Goal: Task Accomplishment & Management: Use online tool/utility

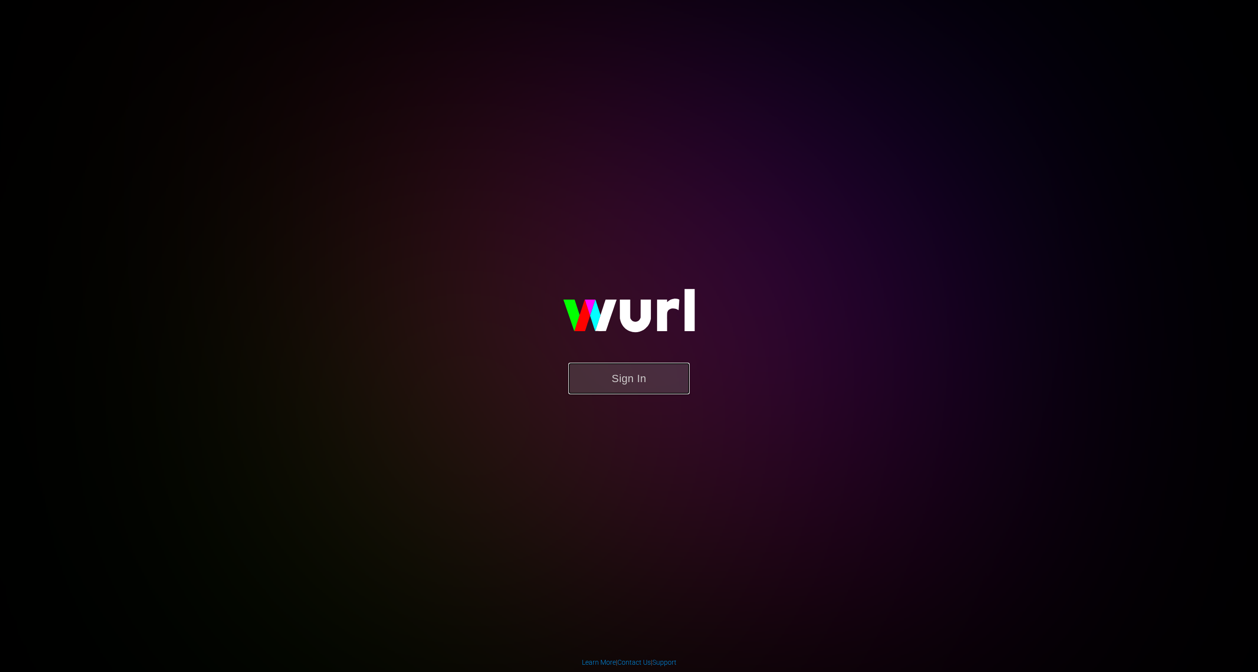
click at [667, 390] on button "Sign In" at bounding box center [628, 379] width 121 height 32
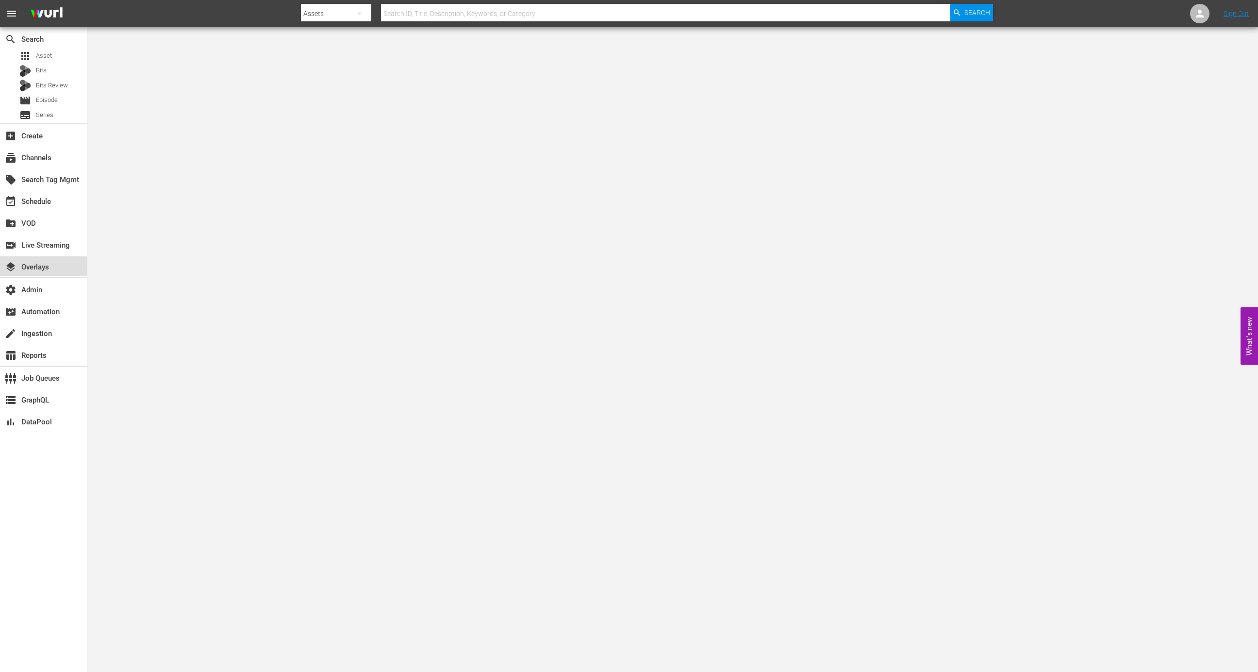
click at [59, 257] on div "layers Overlays" at bounding box center [43, 265] width 87 height 19
click at [54, 247] on div "switch_video Live Streaming" at bounding box center [27, 243] width 54 height 9
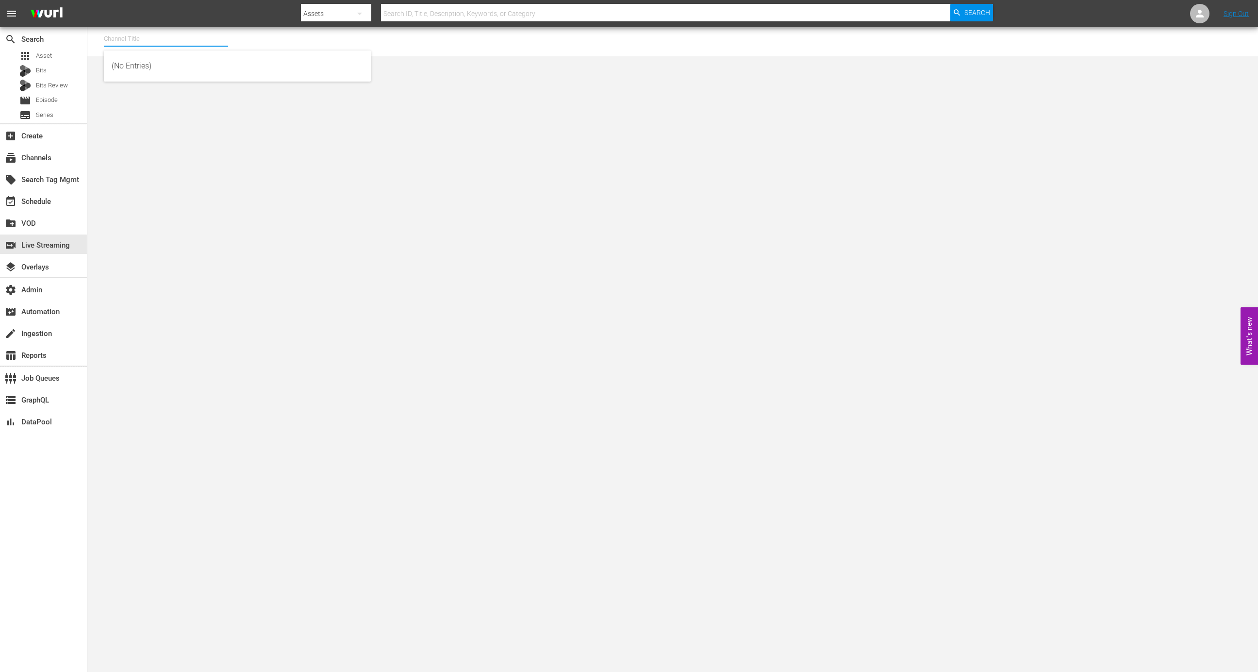
click at [167, 32] on input "text" at bounding box center [166, 38] width 124 height 23
click at [230, 73] on div "MSG SportsZone (1386 - amc_msgsportszone_1)" at bounding box center [237, 65] width 251 height 23
type input "MSG SportsZone (1386 - amc_msgsportszone_1)"
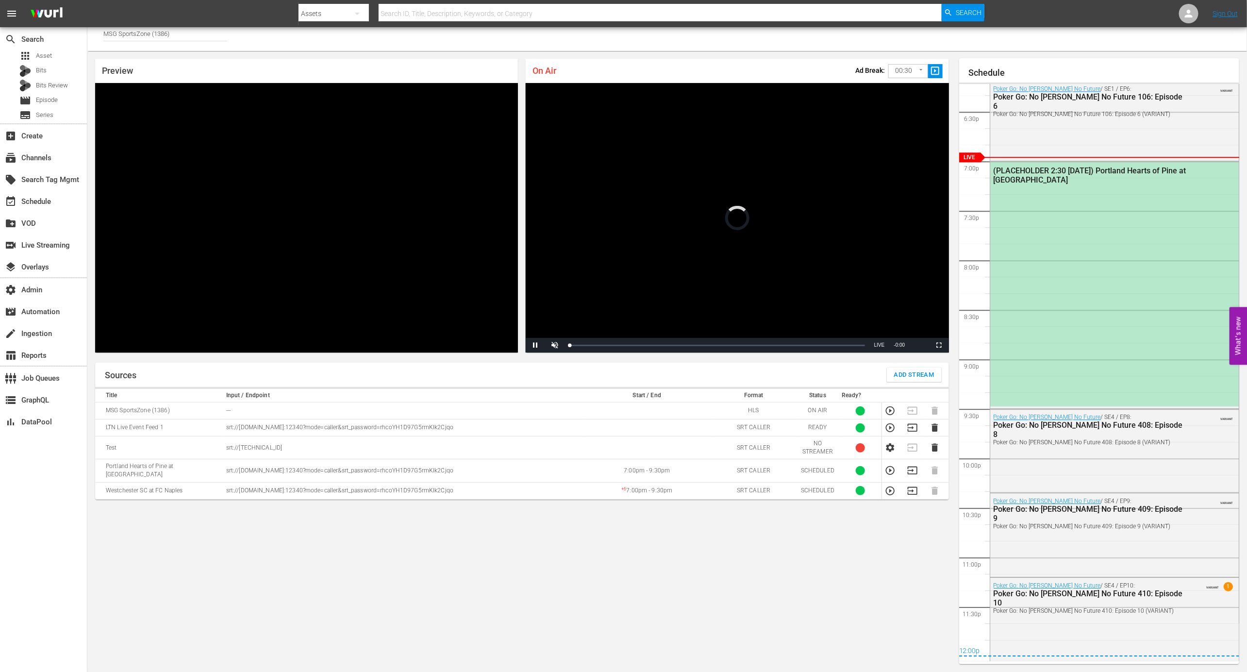
scroll to position [1588, 0]
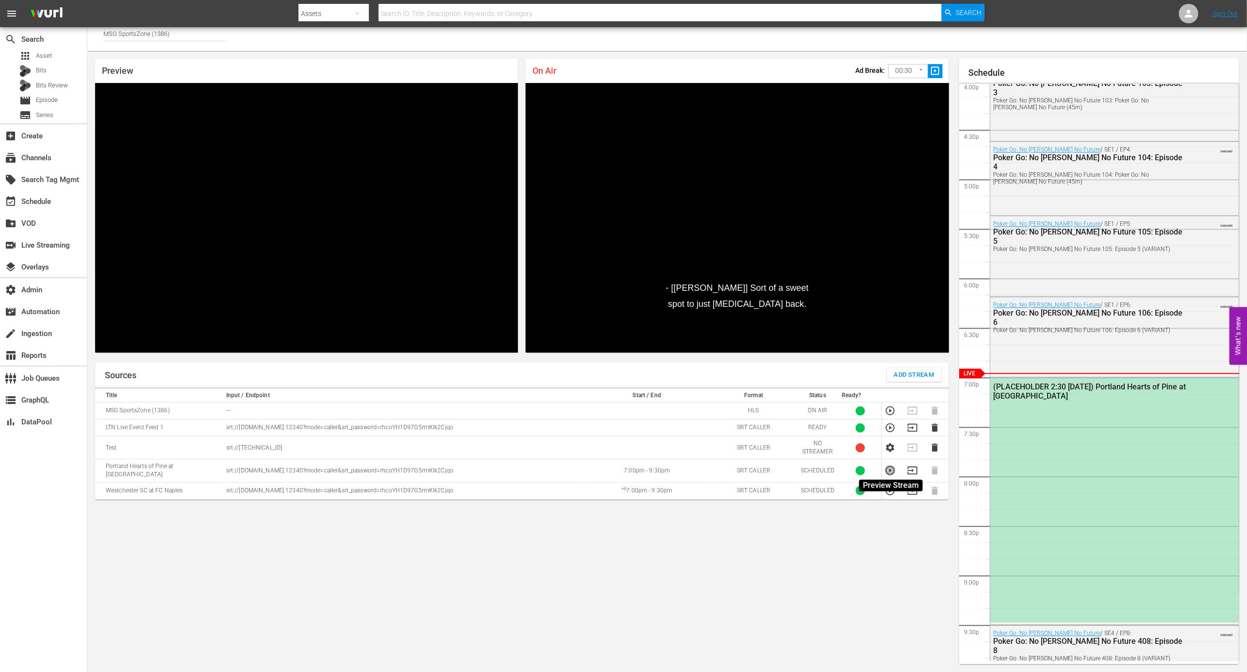
click at [887, 467] on icon "button" at bounding box center [890, 470] width 11 height 11
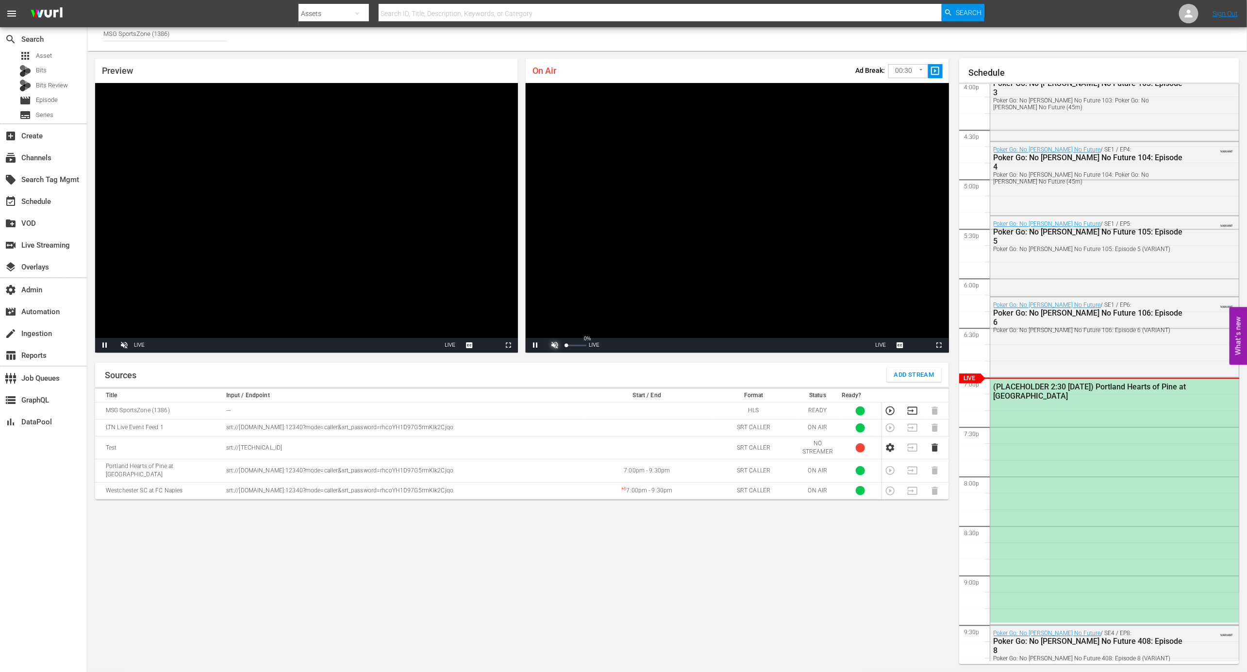
click at [555, 345] on span "Video Player" at bounding box center [555, 345] width 0 height 0
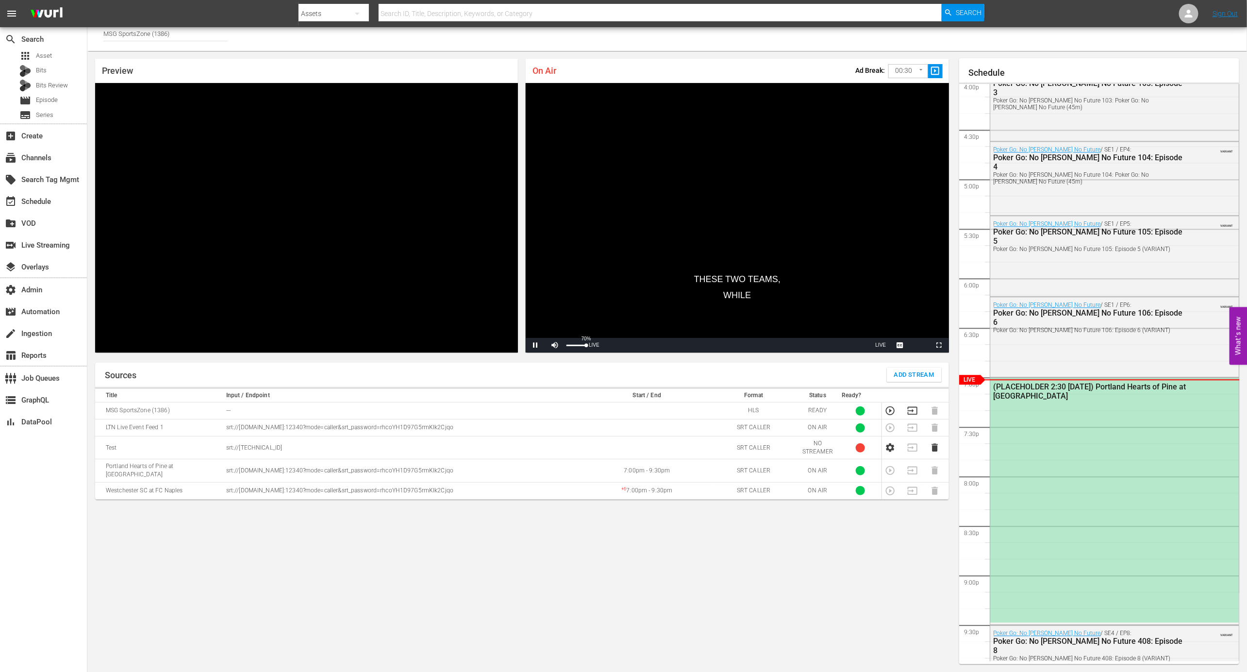
click at [580, 346] on div "Mute 70%" at bounding box center [567, 345] width 44 height 15
click at [578, 346] on div "Volume Level" at bounding box center [572, 345] width 12 height 1
click at [555, 345] on span "Video Player" at bounding box center [555, 345] width 0 height 0
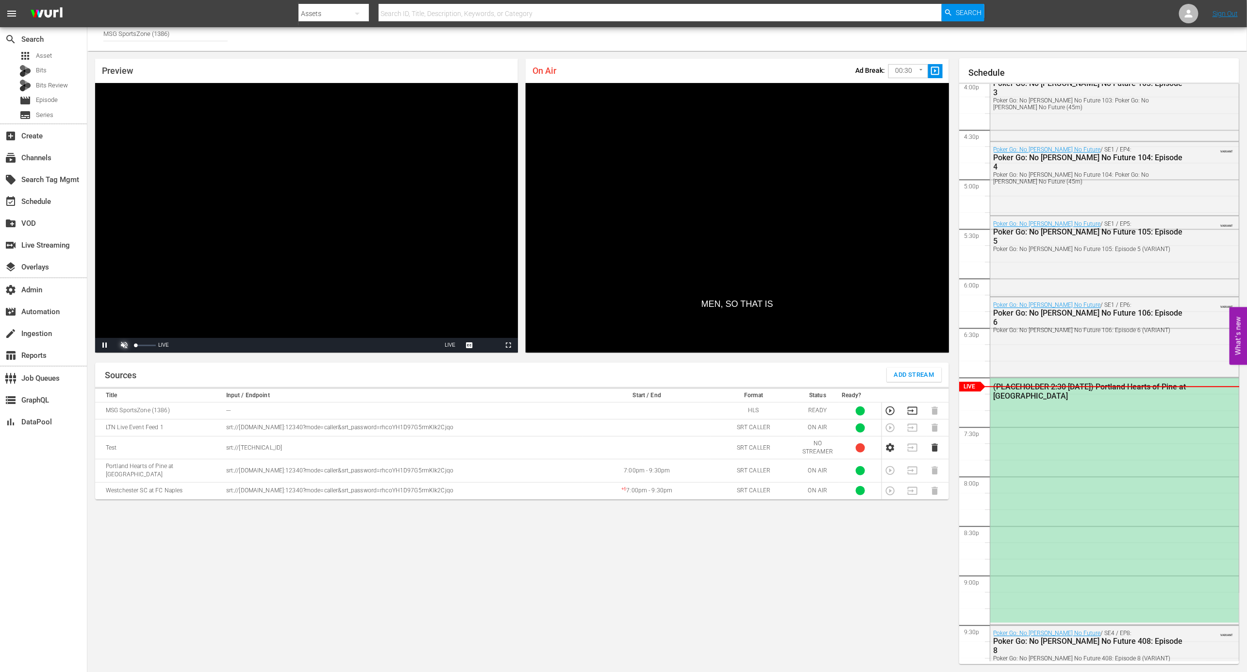
click at [124, 345] on span "Video Player" at bounding box center [124, 345] width 0 height 0
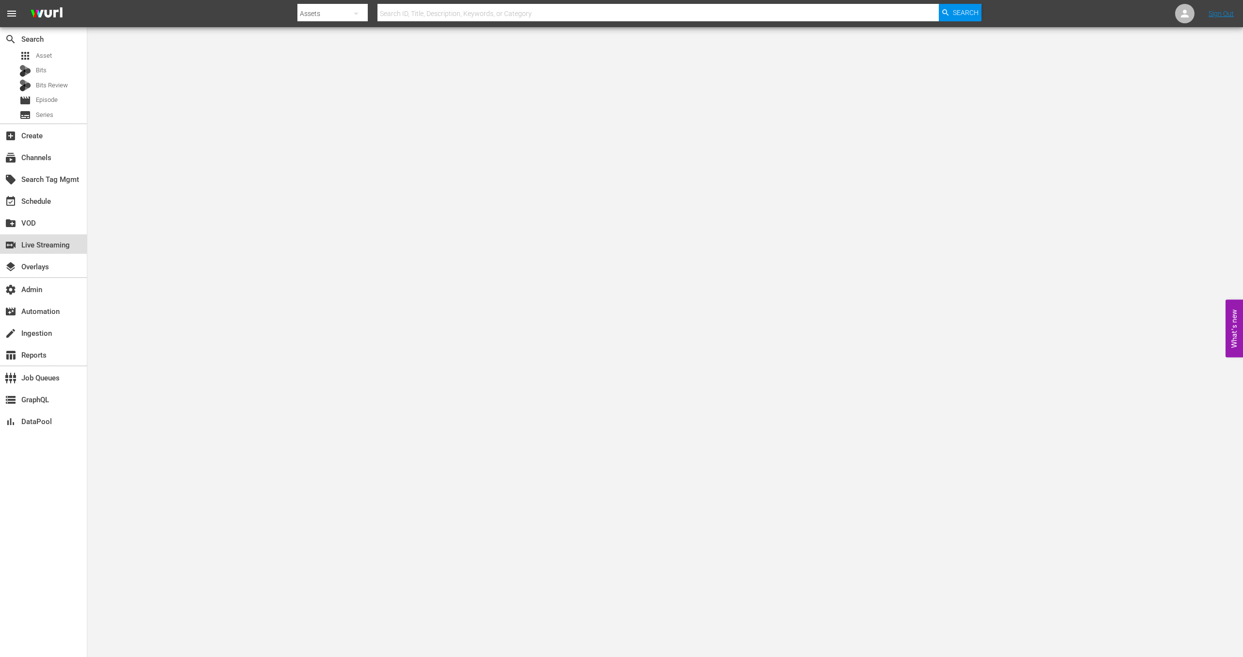
click at [59, 237] on div "switch_video Live Streaming" at bounding box center [43, 243] width 87 height 19
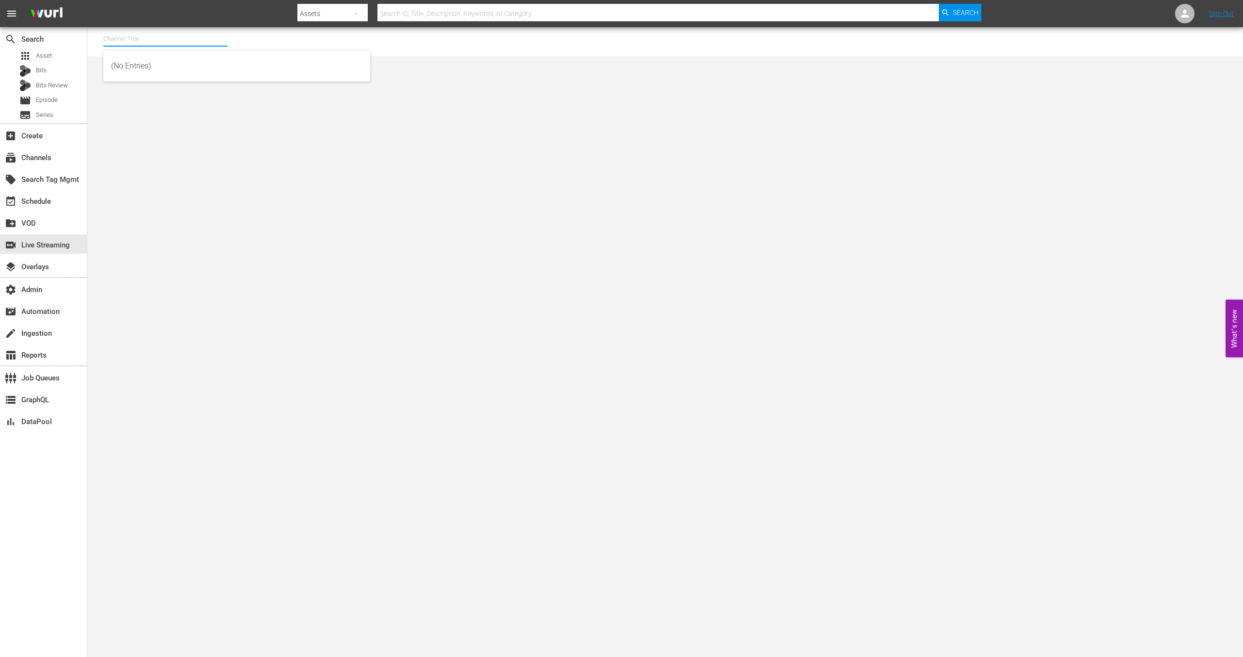
click at [201, 41] on input "text" at bounding box center [165, 38] width 124 height 23
click at [228, 109] on div "MSG SportsZone - Roku Feed (1582 - amc_msgsportszone_3)" at bounding box center [236, 112] width 251 height 23
type input "MSG SportsZone - Roku Feed (1582 - amc_msgsportszone_3)"
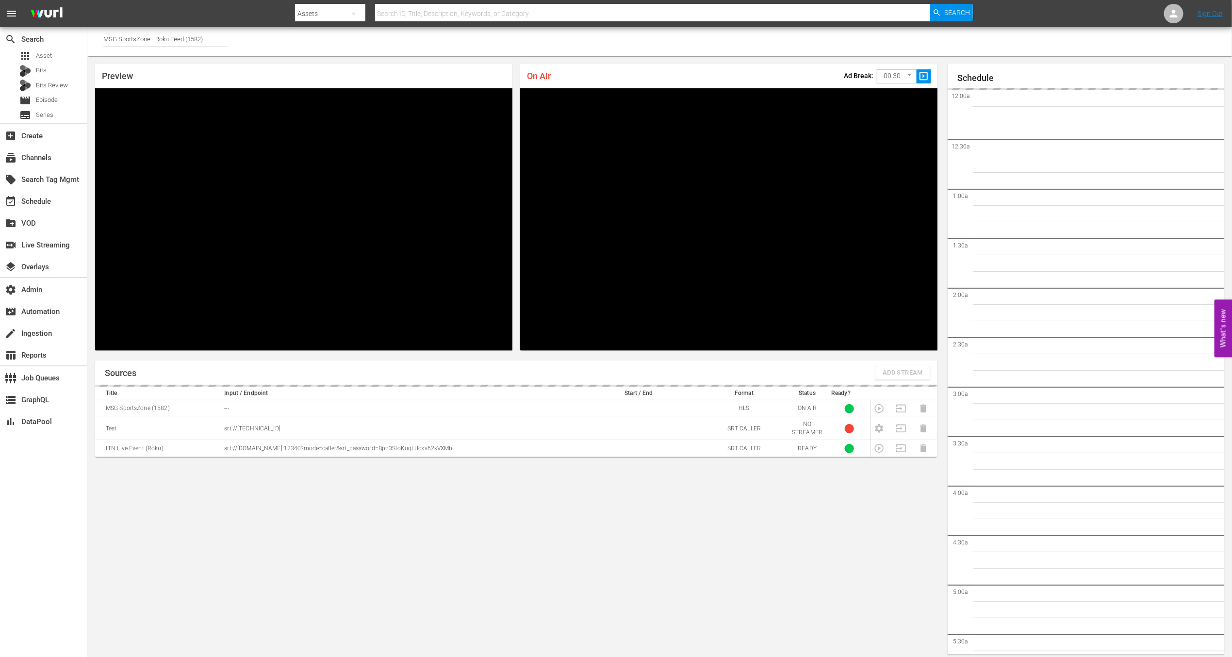
scroll to position [5, 0]
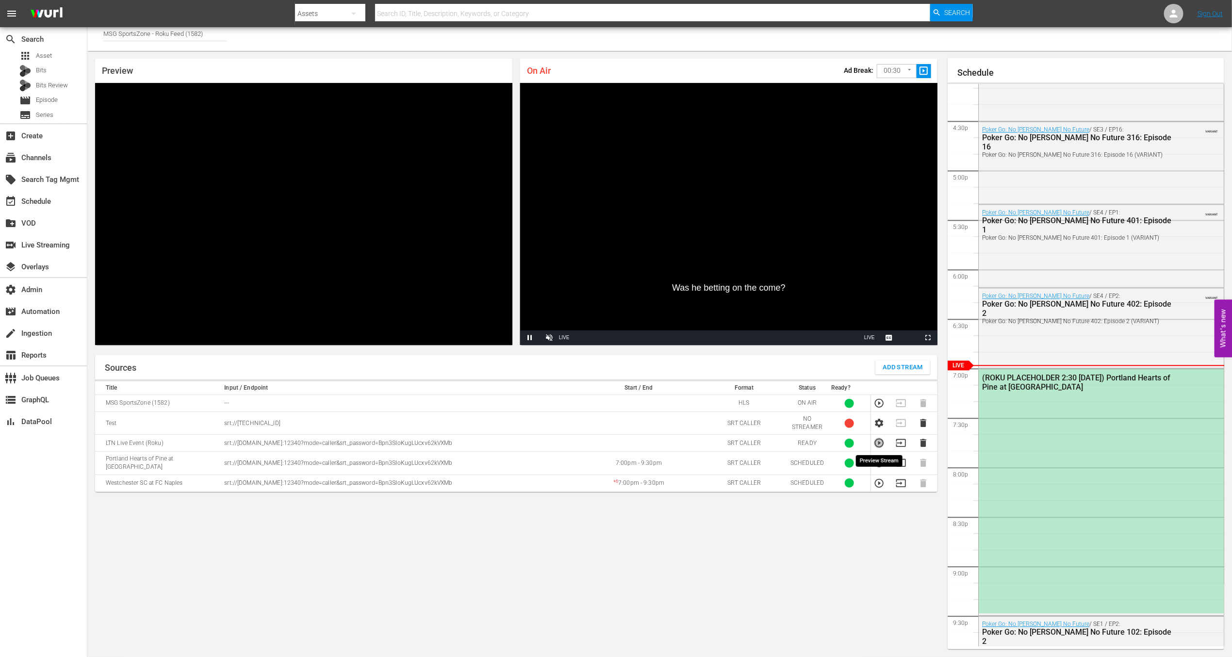
click at [880, 443] on icon "button" at bounding box center [879, 443] width 9 height 9
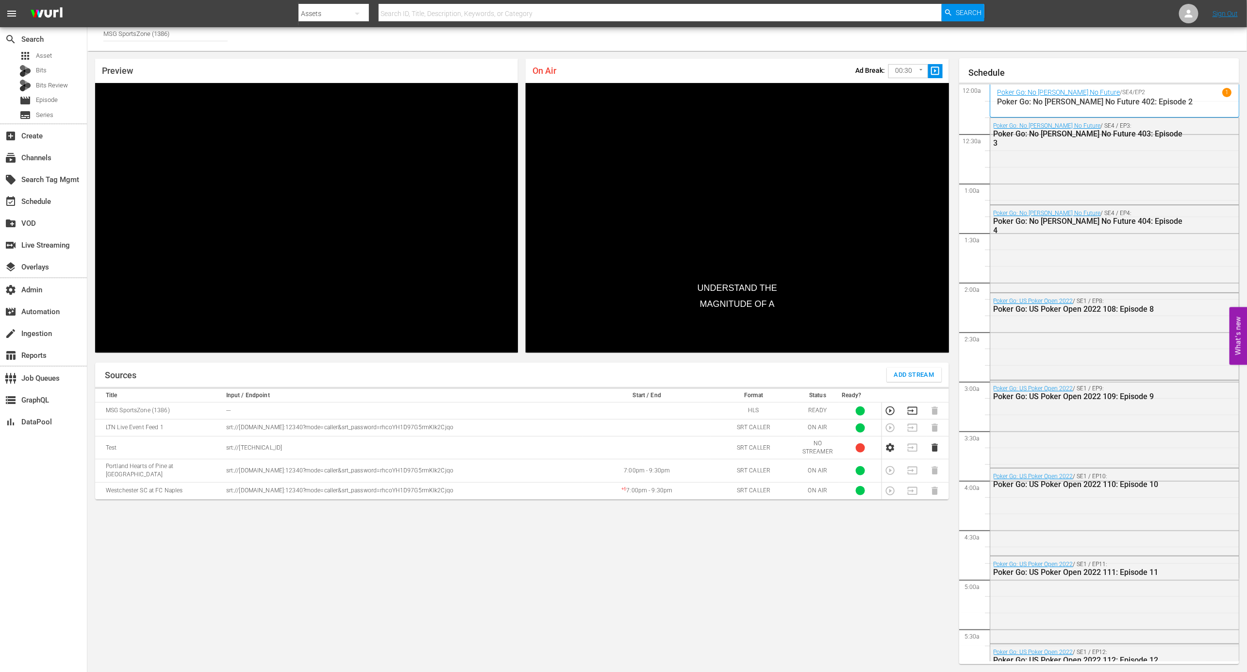
scroll to position [1588, 0]
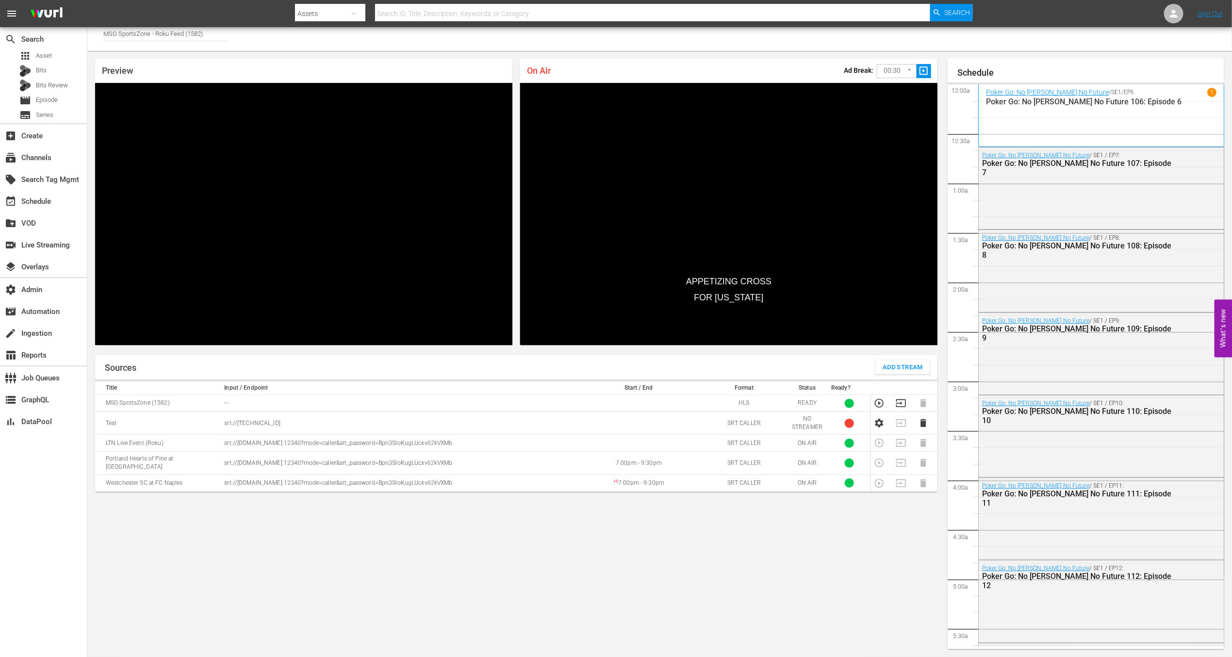
scroll to position [1597, 0]
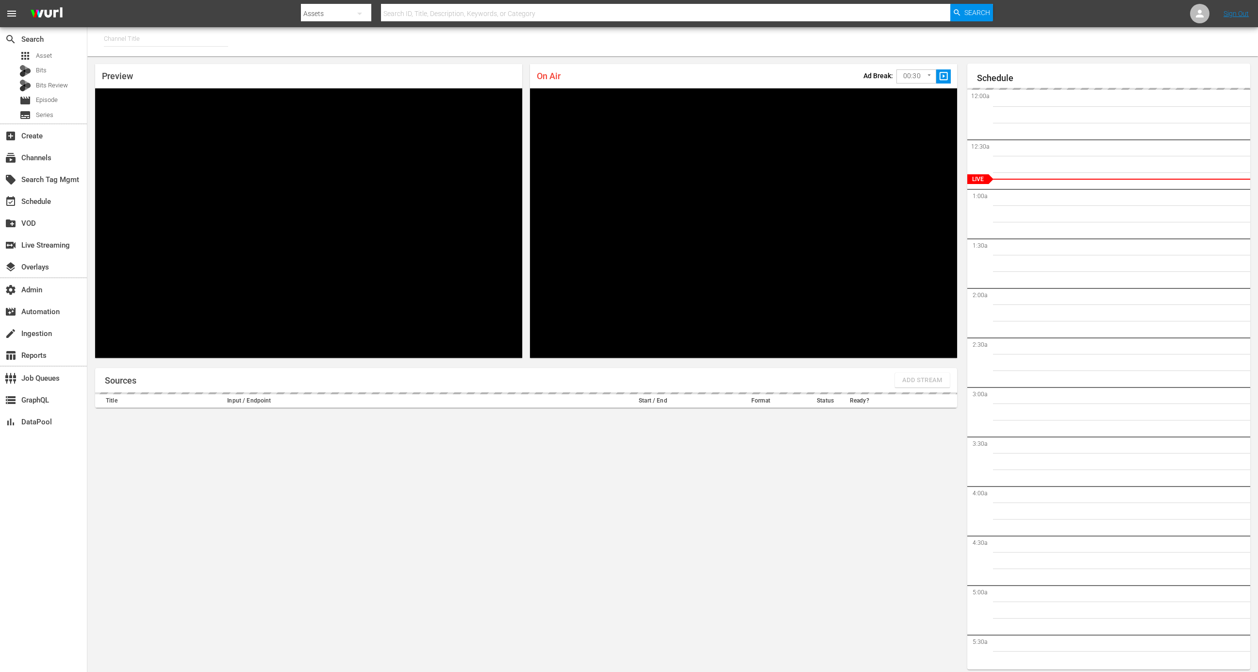
type input "MSG SportsZone (1386)"
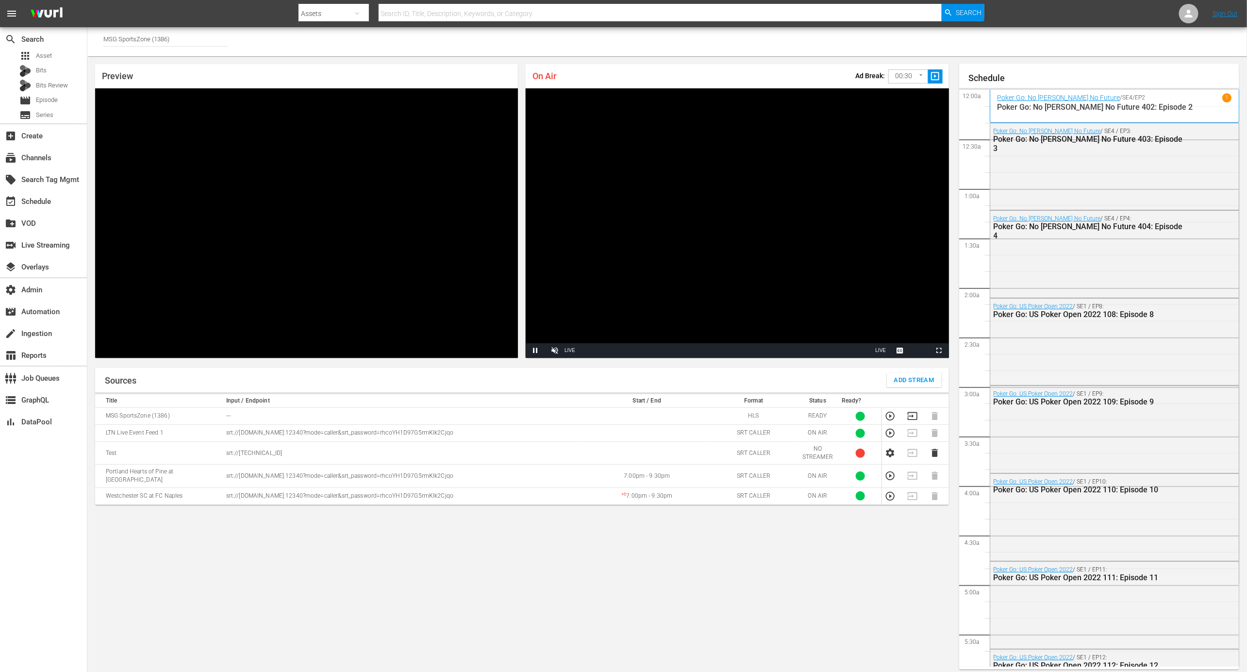
scroll to position [5, 0]
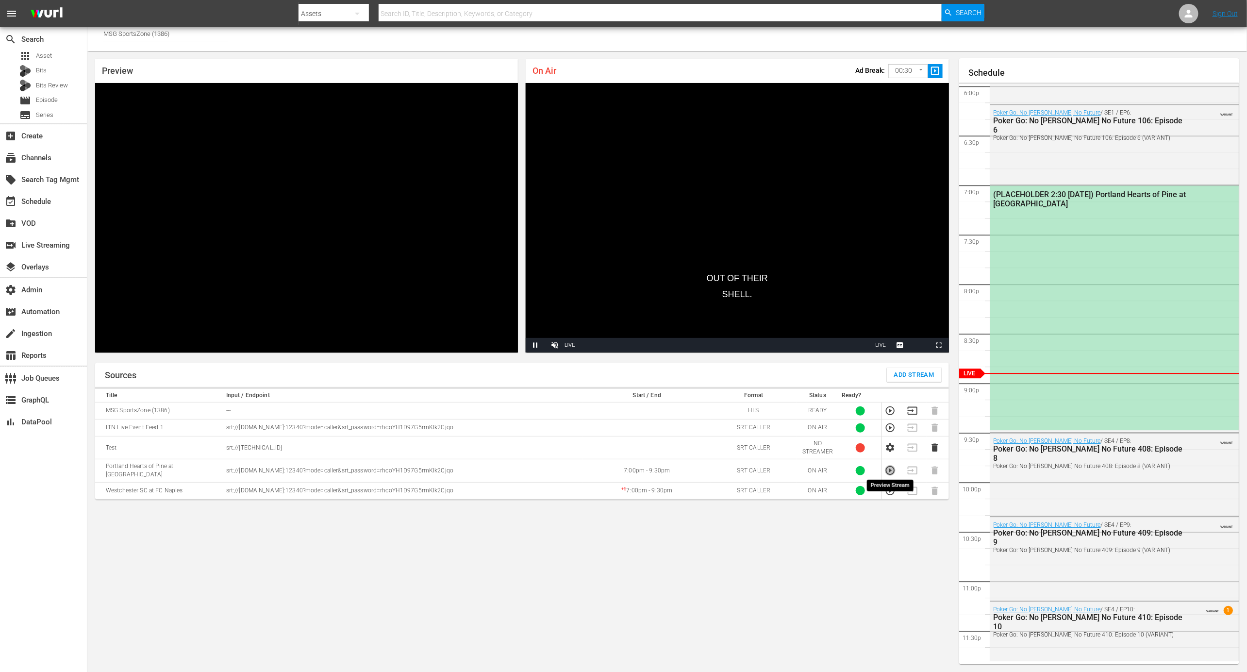
click at [890, 468] on icon "button" at bounding box center [890, 470] width 11 height 11
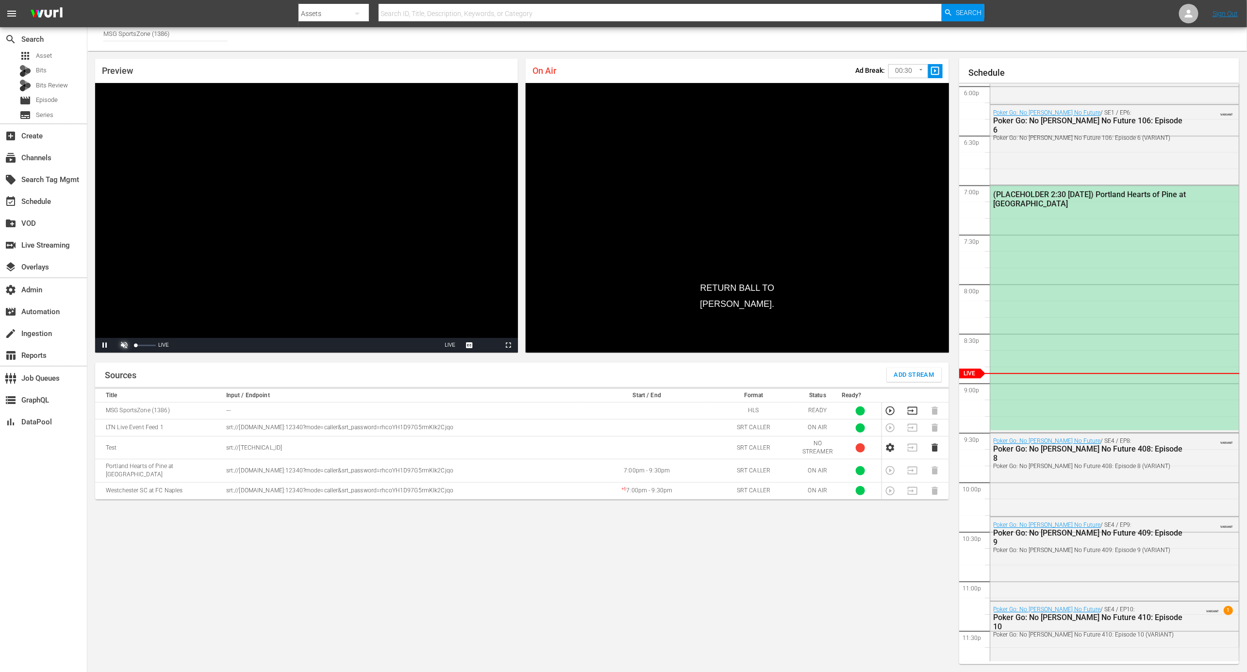
click at [124, 345] on span "Video Player" at bounding box center [124, 345] width 0 height 0
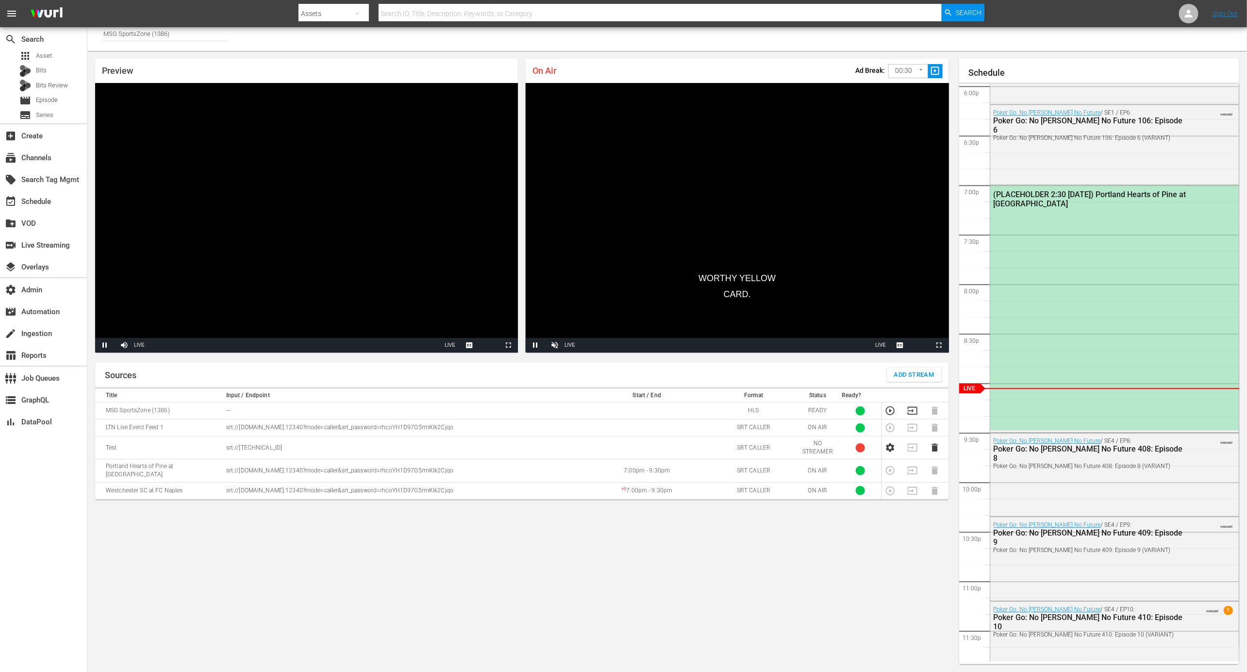
click at [673, 567] on div "Sources Add Stream Title Input / Endpoint Start / End Format Status Ready? MSG …" at bounding box center [522, 513] width 854 height 301
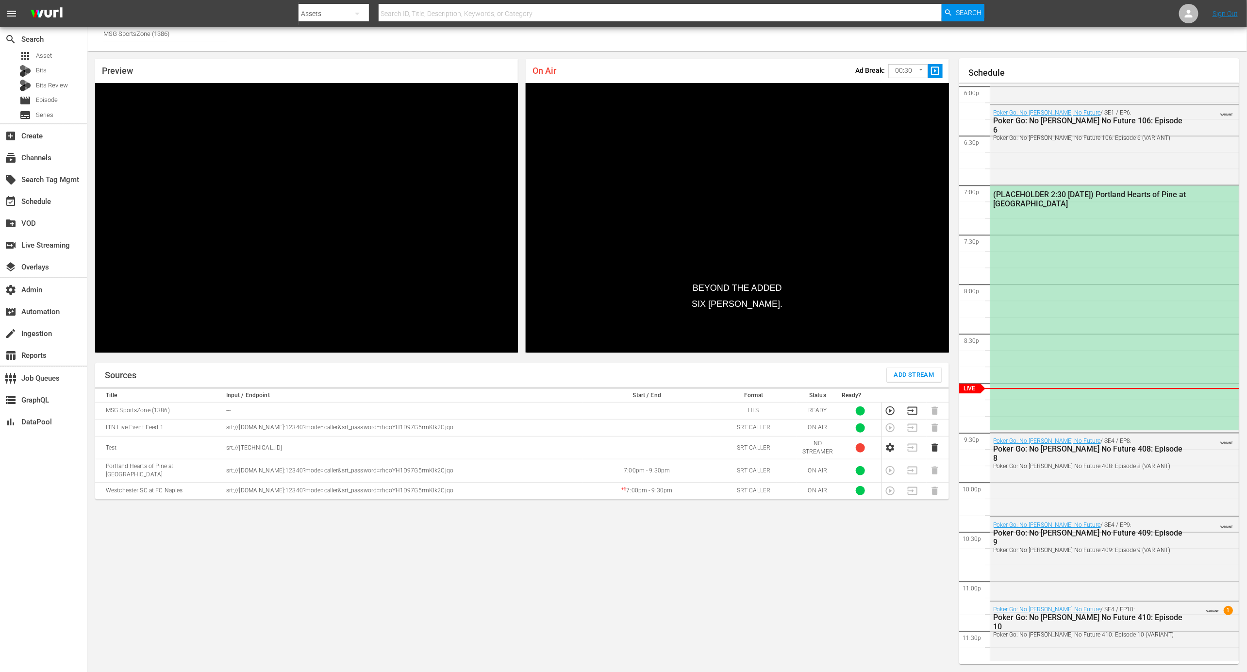
click at [855, 549] on div "Sources Add Stream Title Input / Endpoint Start / End Format Status Ready? MSG …" at bounding box center [522, 513] width 854 height 301
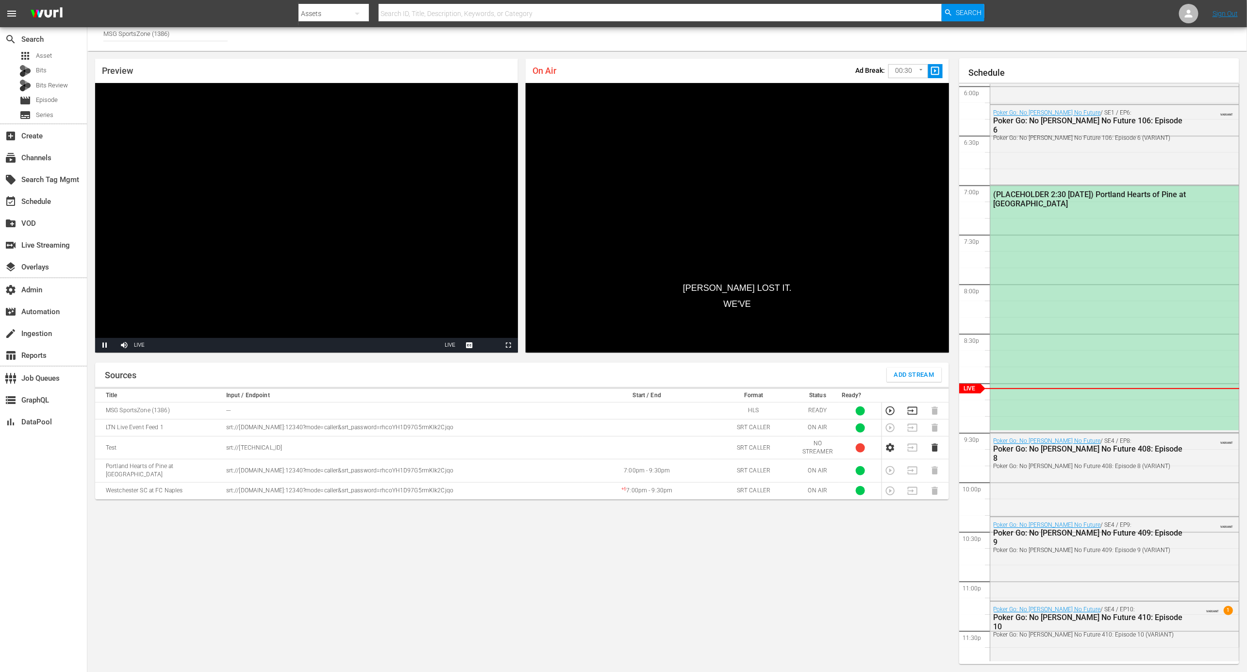
click at [616, 544] on div "Sources Add Stream Title Input / Endpoint Start / End Format Status Ready? MSG …" at bounding box center [522, 513] width 854 height 301
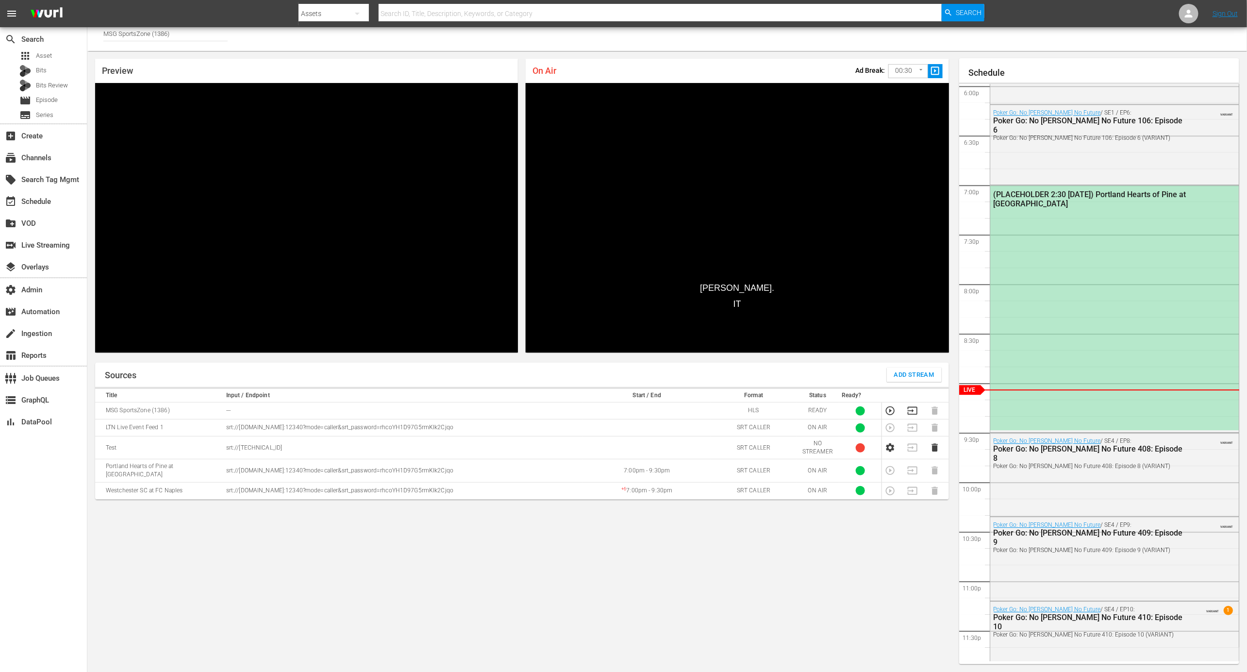
click at [615, 582] on div "Sources Add Stream Title Input / Endpoint Start / End Format Status Ready? MSG …" at bounding box center [522, 513] width 854 height 301
click at [812, 563] on div "Sources Add Stream Title Input / Endpoint Start / End Format Status Ready? MSG …" at bounding box center [522, 513] width 854 height 301
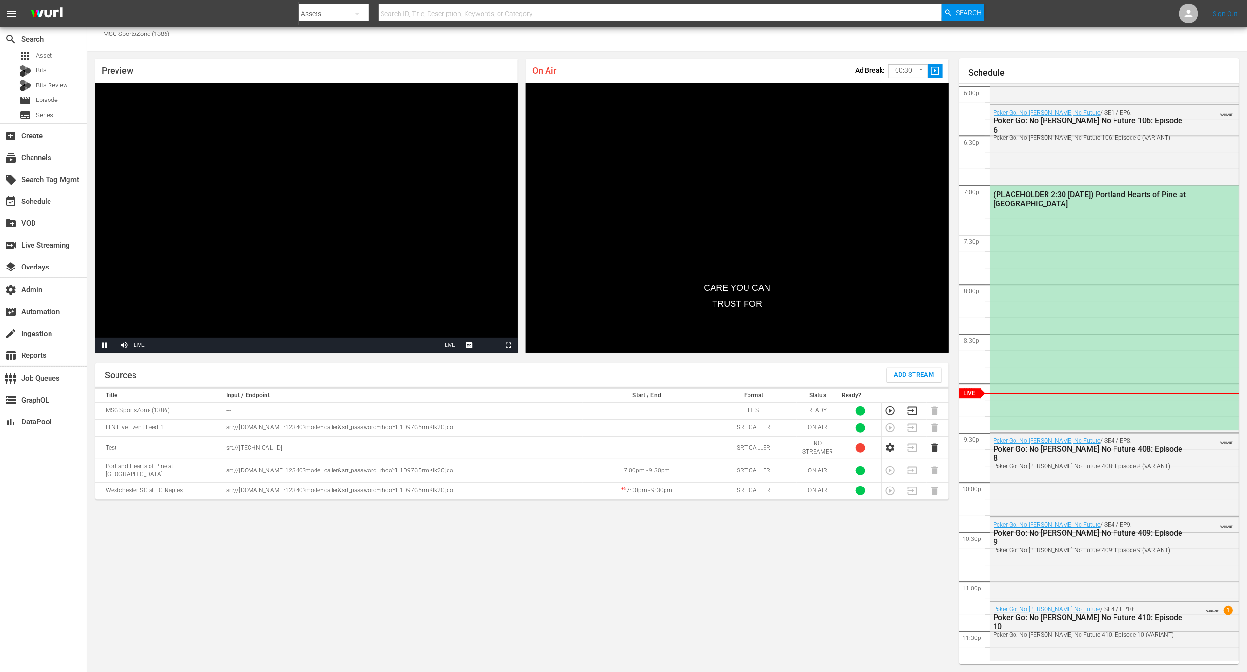
click at [662, 546] on div "Sources Add Stream Title Input / Endpoint Start / End Format Status Ready? MSG …" at bounding box center [522, 513] width 854 height 301
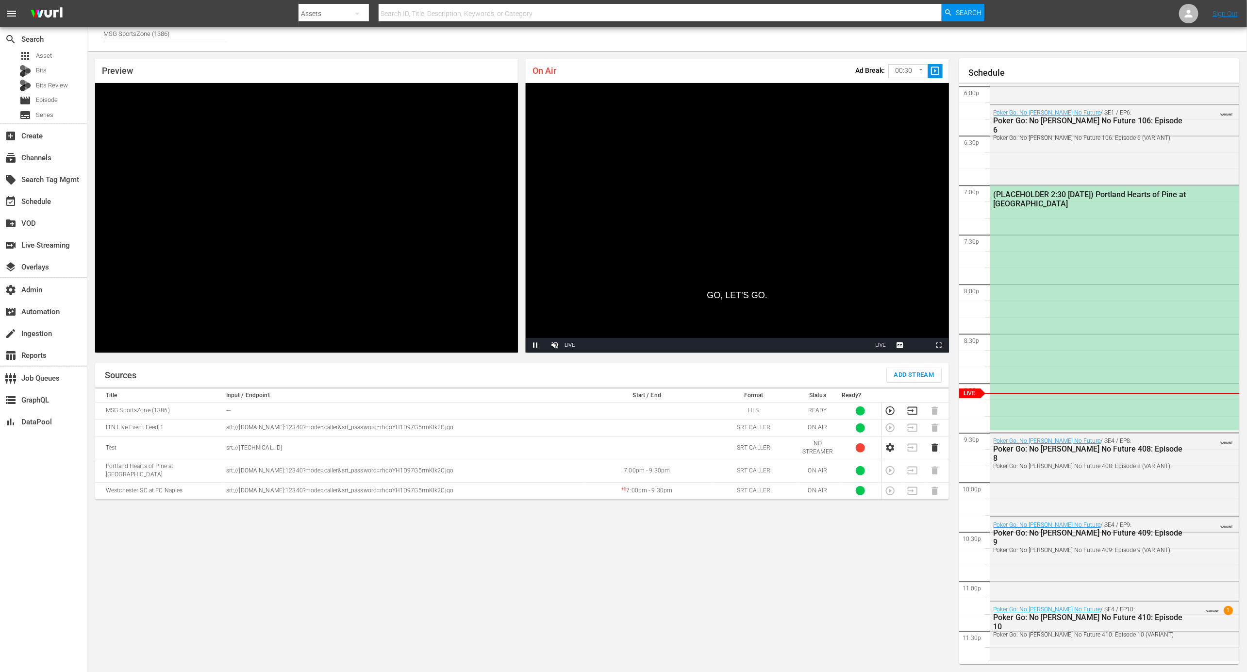
click at [735, 608] on div "Sources Add Stream Title Input / Endpoint Start / End Format Status Ready? MSG …" at bounding box center [522, 513] width 854 height 301
click at [669, 576] on div "Sources Add Stream Title Input / Endpoint Start / End Format Status Ready? MSG …" at bounding box center [522, 513] width 854 height 301
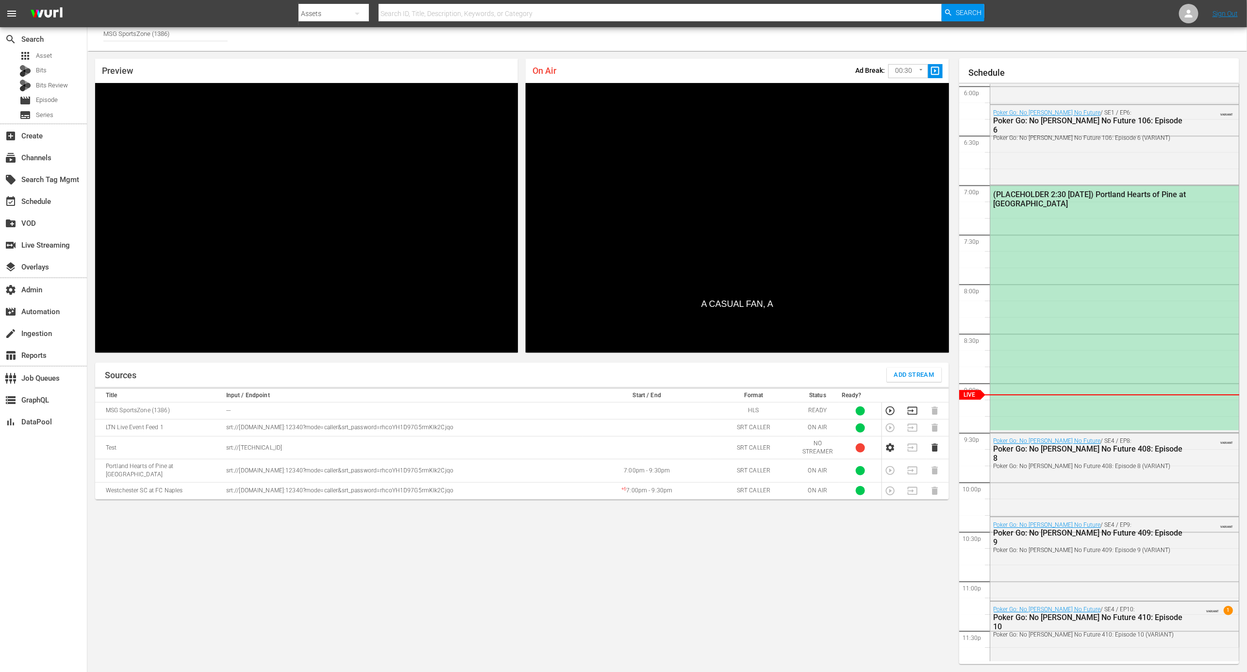
click at [912, 430] on td at bounding box center [915, 427] width 22 height 17
click at [912, 433] on td at bounding box center [915, 427] width 22 height 17
click at [913, 433] on td at bounding box center [915, 427] width 22 height 17
click at [912, 424] on td at bounding box center [915, 427] width 22 height 17
click at [909, 413] on icon "button" at bounding box center [912, 410] width 11 height 11
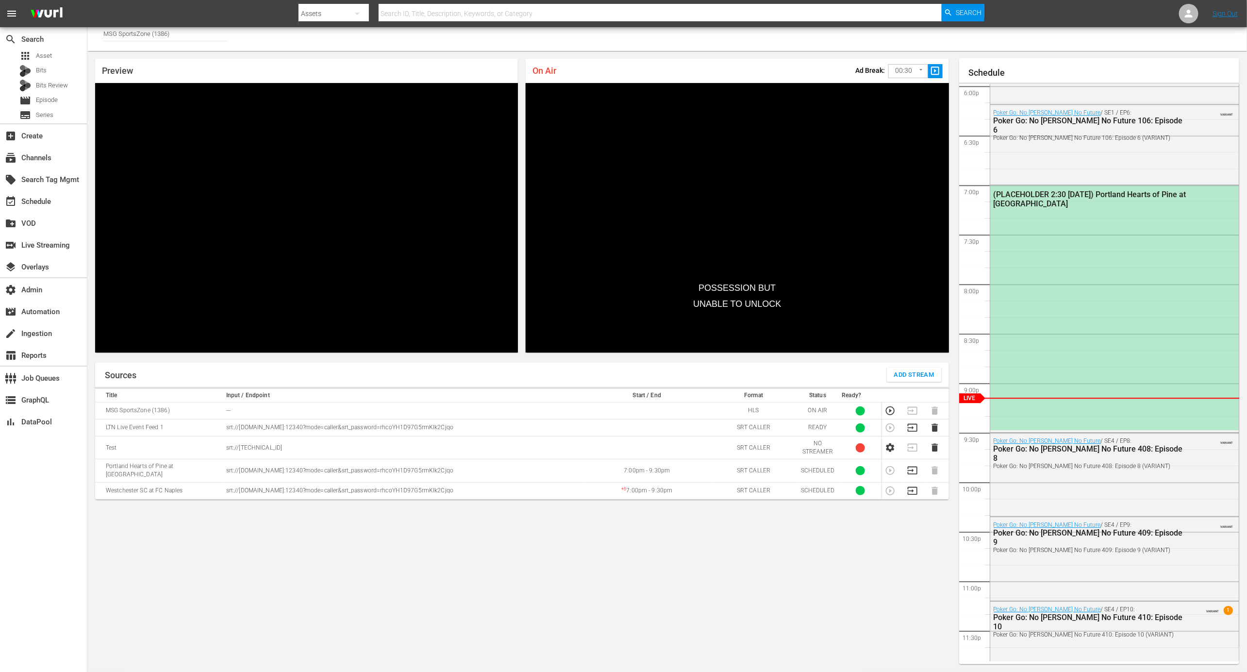
click at [502, 577] on div "Sources Add Stream Title Input / Endpoint Start / End Format Status Ready? MSG …" at bounding box center [522, 513] width 854 height 301
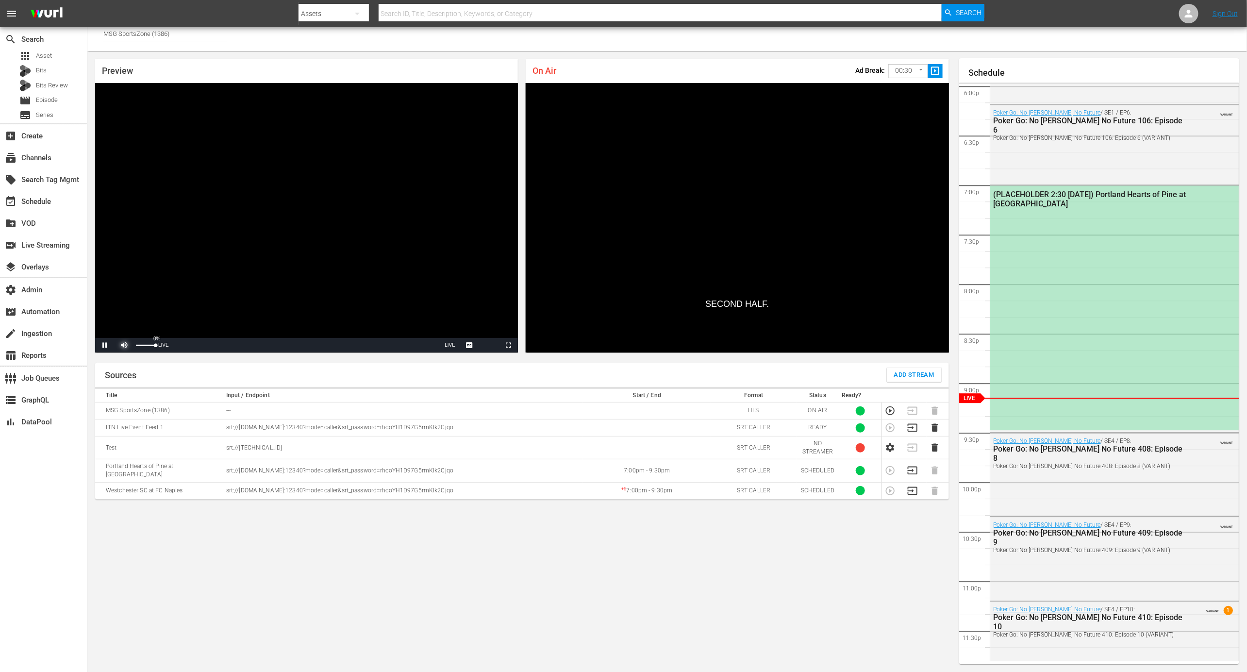
click at [124, 345] on span "Video Player" at bounding box center [124, 345] width 0 height 0
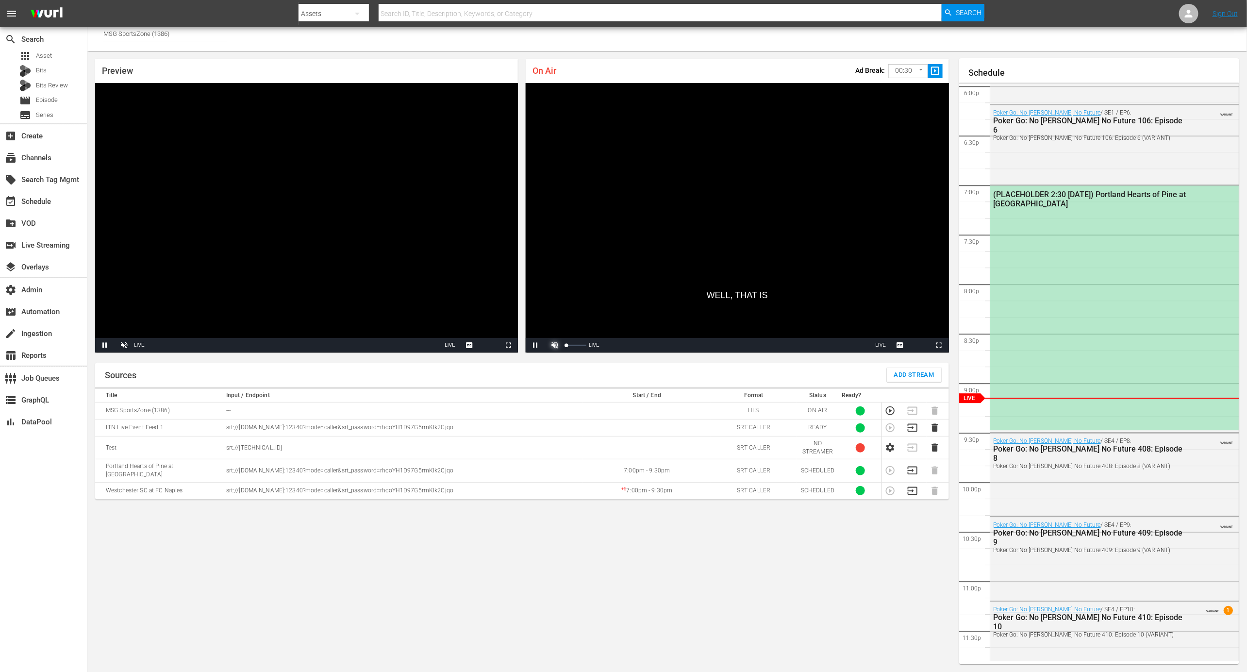
click at [555, 345] on span "Video Player" at bounding box center [555, 345] width 0 height 0
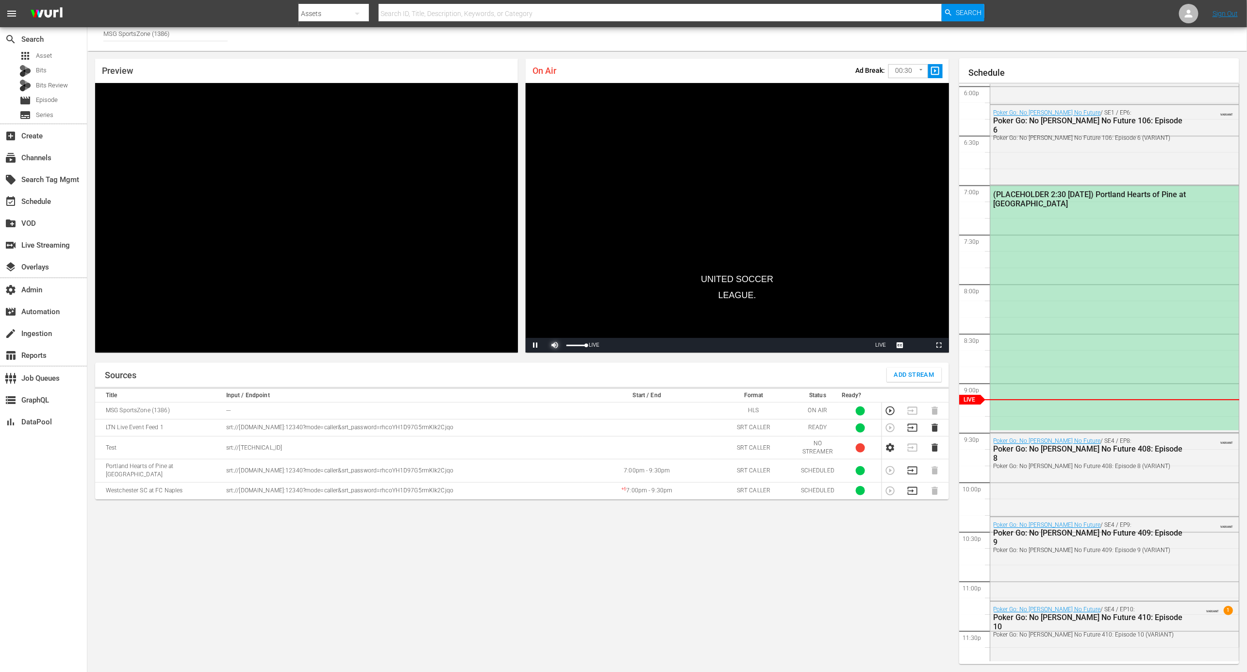
click at [555, 345] on span "Video Player" at bounding box center [555, 345] width 0 height 0
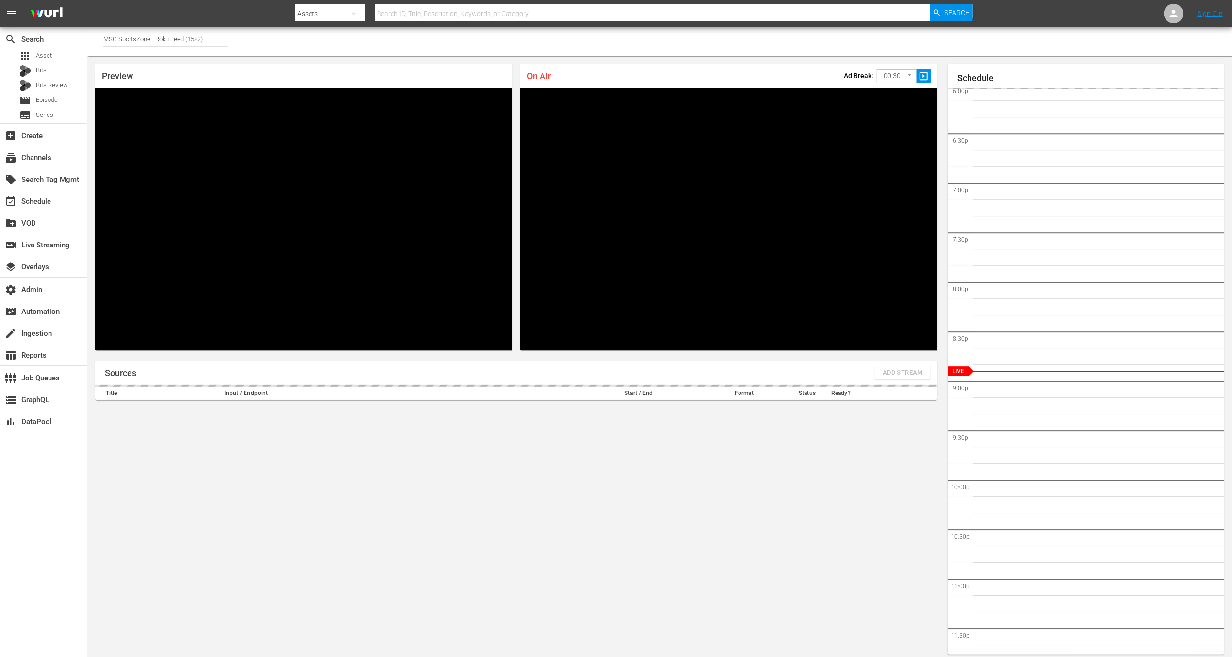
scroll to position [5, 0]
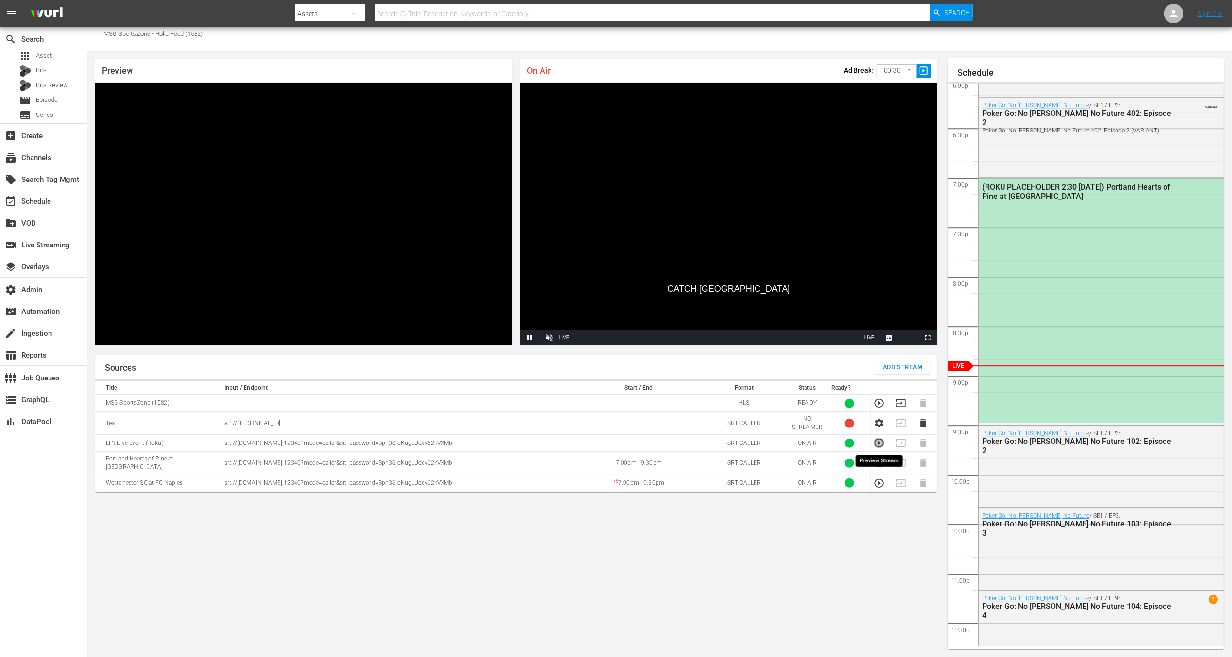
click at [878, 443] on icon "button" at bounding box center [879, 443] width 9 height 9
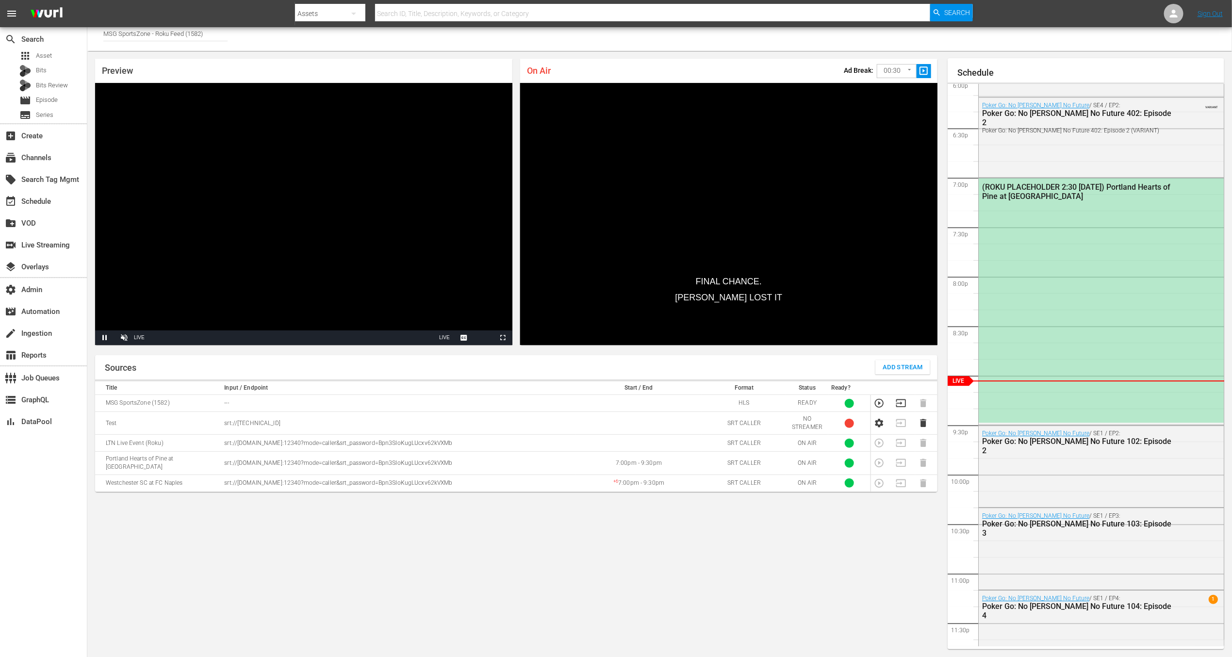
click at [278, 379] on div "Sources Add Stream" at bounding box center [516, 367] width 843 height 24
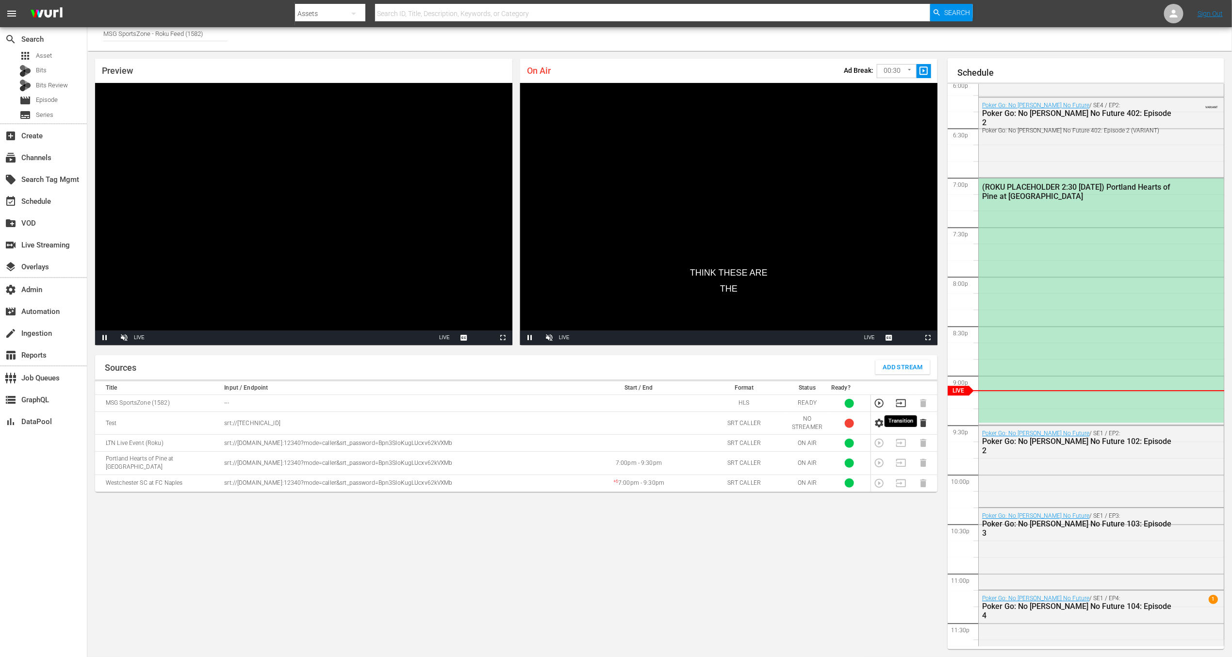
click at [899, 400] on icon "button" at bounding box center [901, 403] width 11 height 11
click at [549, 338] on span "Video Player" at bounding box center [549, 338] width 0 height 0
click at [546, 345] on div "On Air Ad Break: 00:30 30 ​ slideshow_sharp TOWARD THE TOP EIGHT WITH A Video P…" at bounding box center [728, 202] width 425 height 294
click at [549, 338] on span "Video Player" at bounding box center [549, 338] width 0 height 0
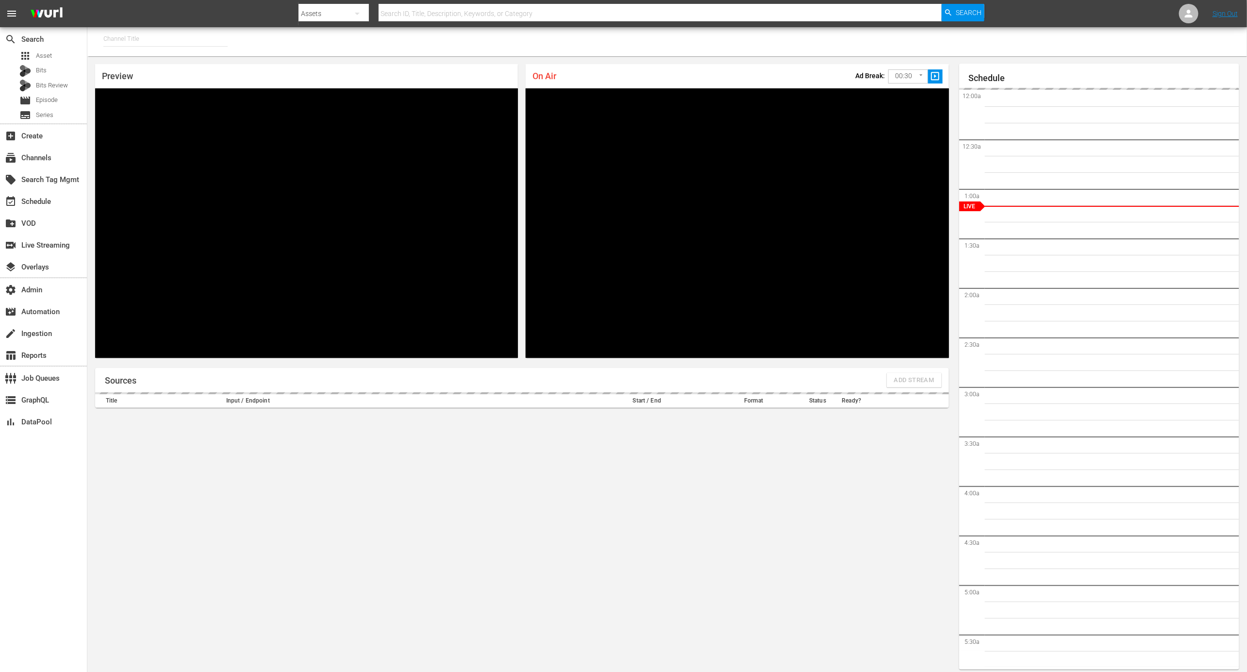
type input "MSG SportsZone (1386)"
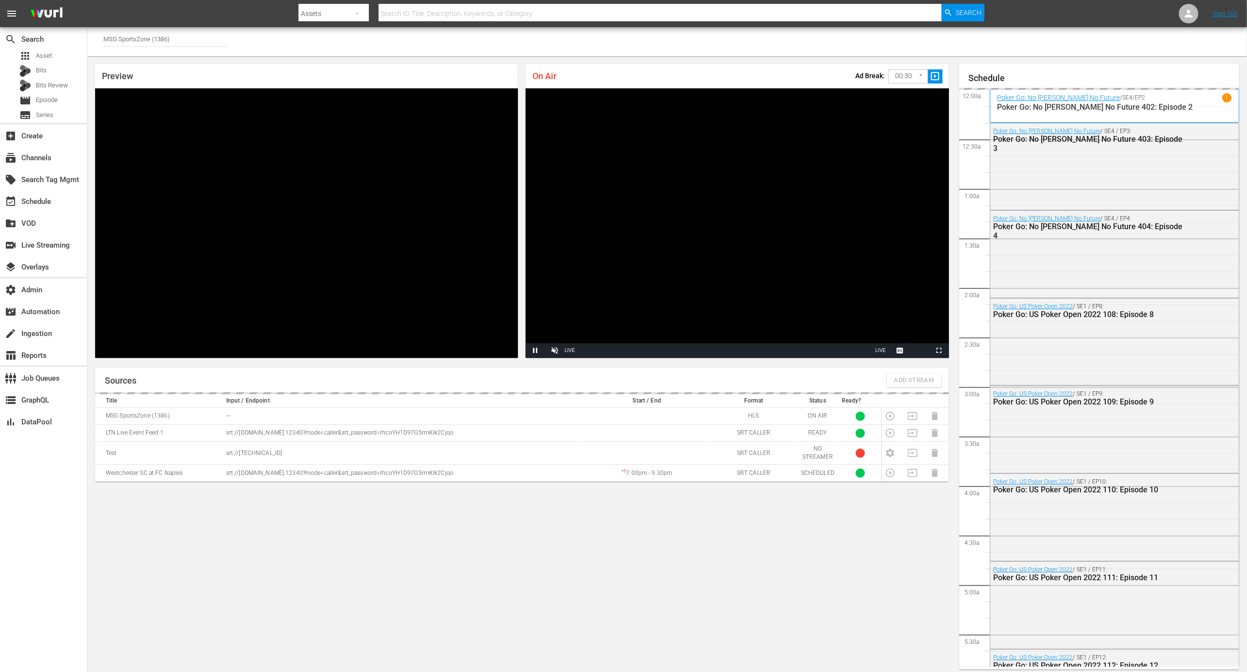
scroll to position [5, 0]
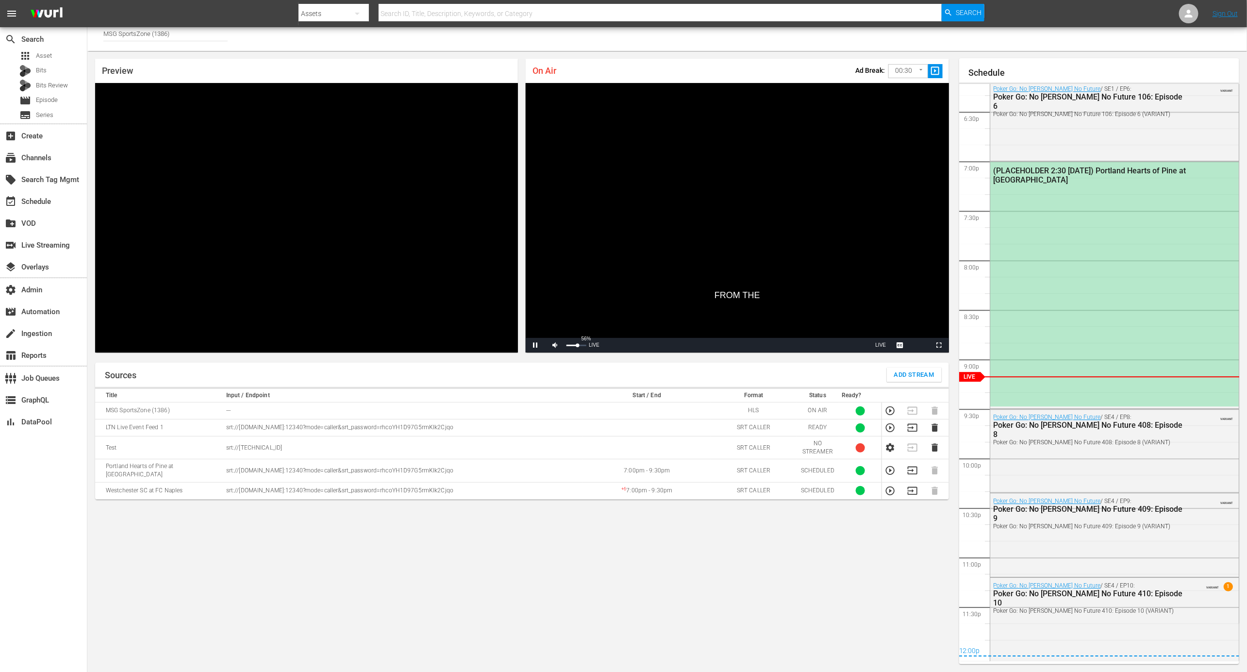
drag, startPoint x: 565, startPoint y: 344, endPoint x: 573, endPoint y: 346, distance: 7.9
click at [573, 346] on div "Volume Level" at bounding box center [571, 345] width 11 height 1
